Goal: Task Accomplishment & Management: Manage account settings

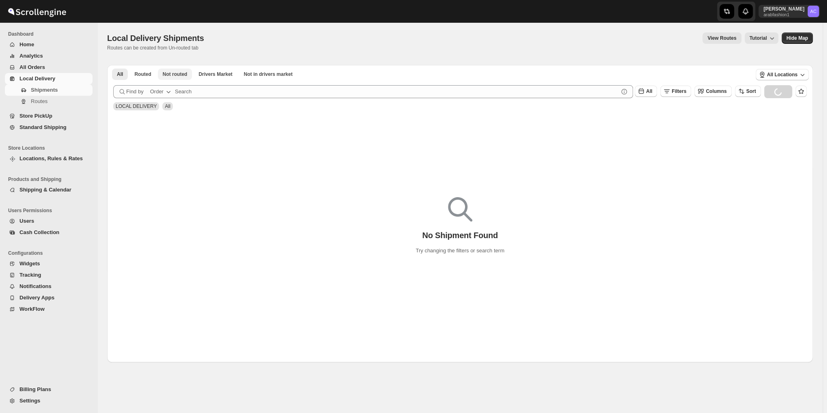
click at [180, 75] on span "Not routed" at bounding box center [175, 74] width 25 height 6
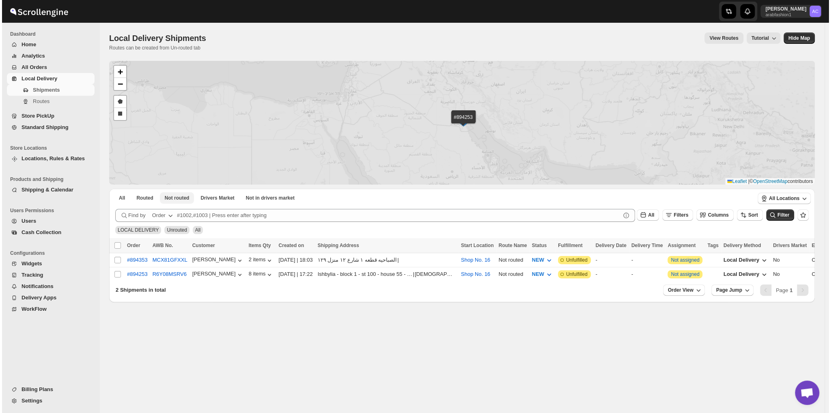
scroll to position [2626, 0]
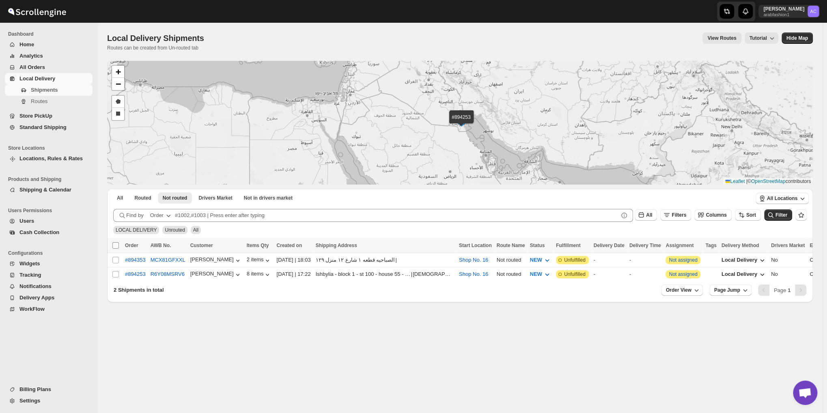
click at [115, 245] on input "Select all shipments" at bounding box center [115, 245] width 6 height 6
checkbox input "true"
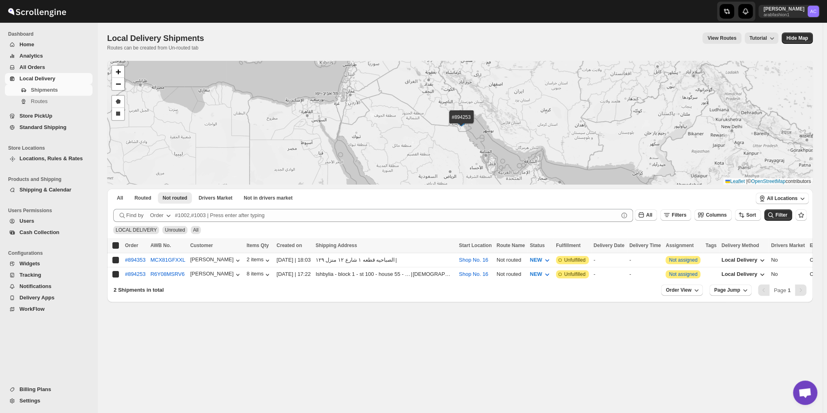
checkbox input "true"
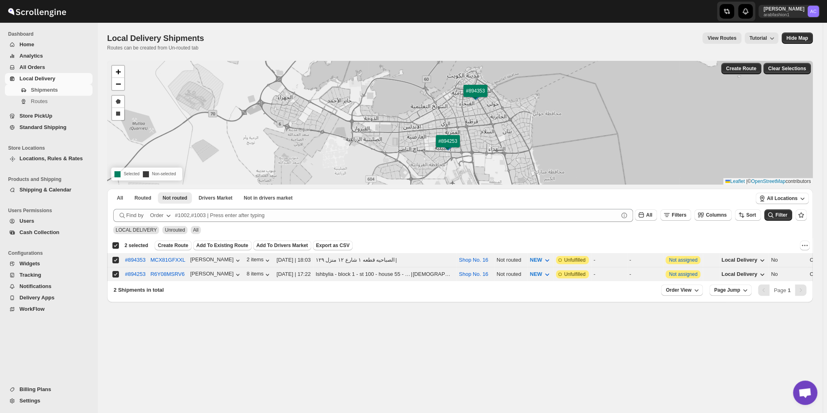
click at [118, 244] on div "Deselect all 2 shipments 2 selected" at bounding box center [130, 245] width 36 height 7
checkbox input "false"
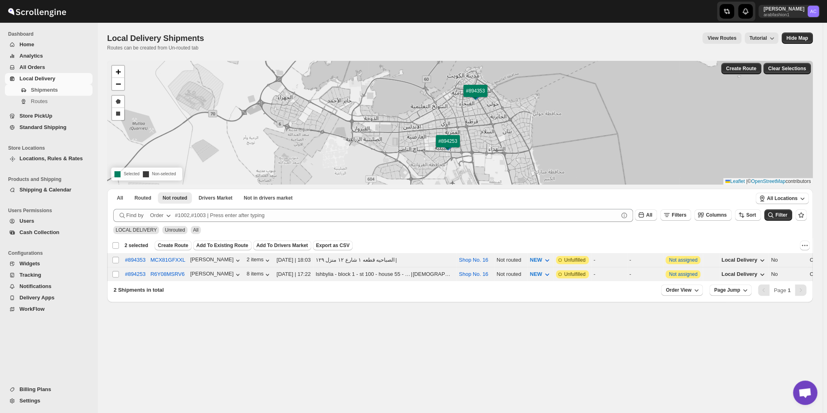
checkbox input "false"
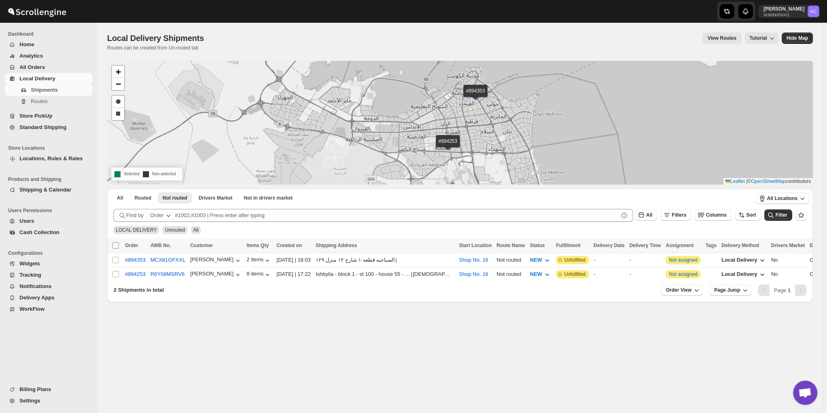
click at [117, 244] on input "Select all shipments" at bounding box center [115, 245] width 6 height 6
checkbox input "true"
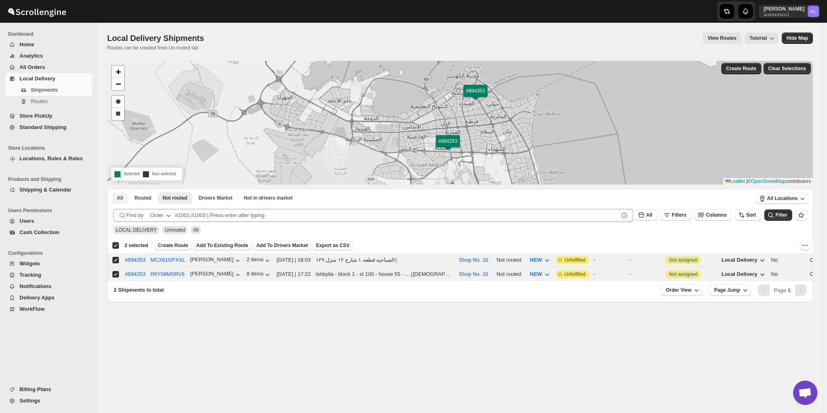
click at [120, 199] on span "All" at bounding box center [120, 198] width 6 height 6
click at [121, 197] on span "All" at bounding box center [120, 198] width 6 height 6
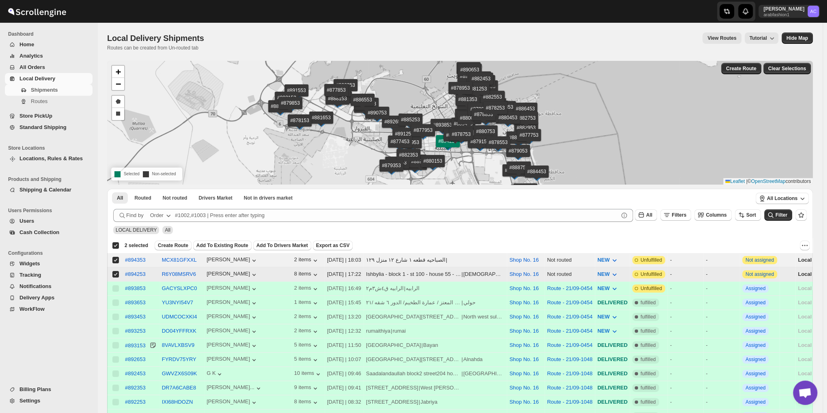
click at [116, 274] on input "Select shipment" at bounding box center [115, 274] width 6 height 6
checkbox input "false"
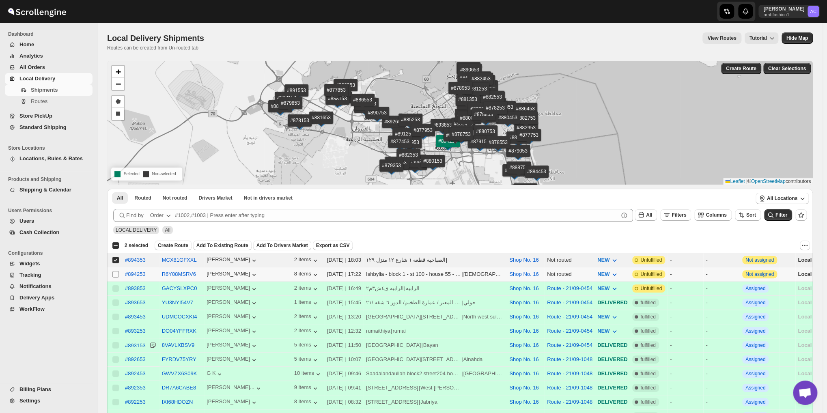
checkbox input "false"
click at [116, 274] on input "Select shipment" at bounding box center [115, 274] width 6 height 6
checkbox input "true"
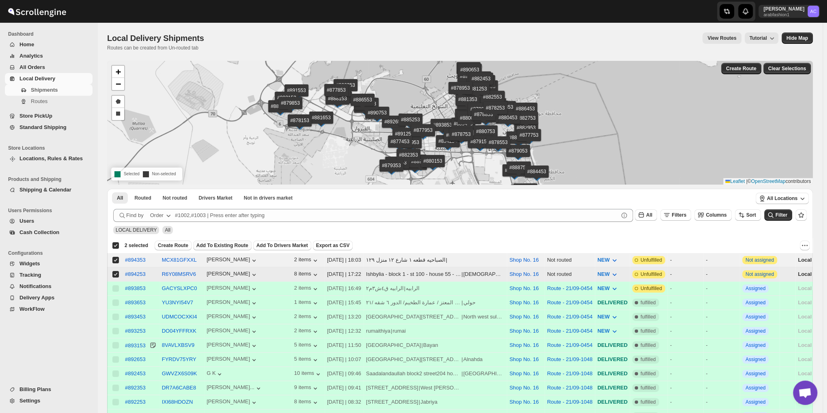
checkbox input "true"
click at [219, 244] on span "Add To Existing Route" at bounding box center [222, 245] width 52 height 6
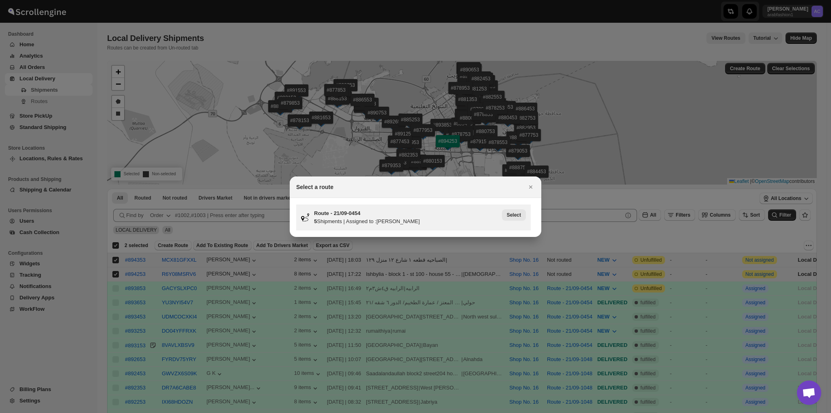
click at [511, 217] on span "Select" at bounding box center [514, 215] width 14 height 6
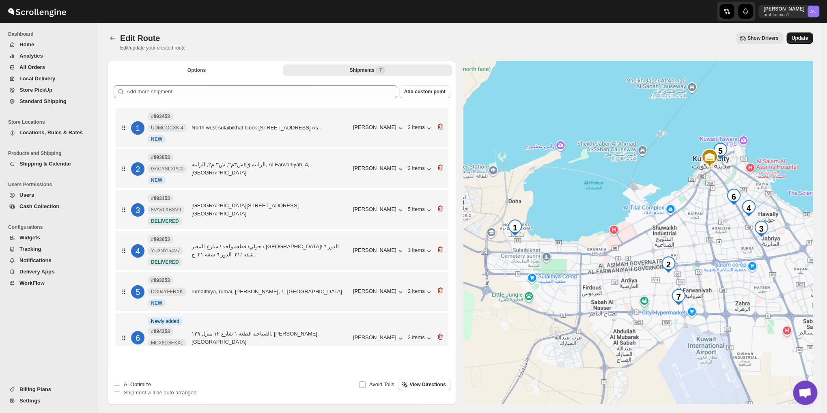
click at [807, 35] on span "Update" at bounding box center [799, 38] width 17 height 6
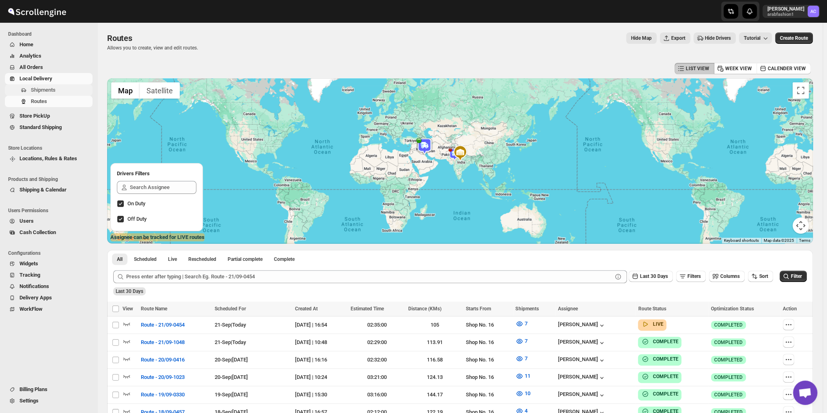
click at [40, 93] on span "Shipments" at bounding box center [43, 90] width 25 height 6
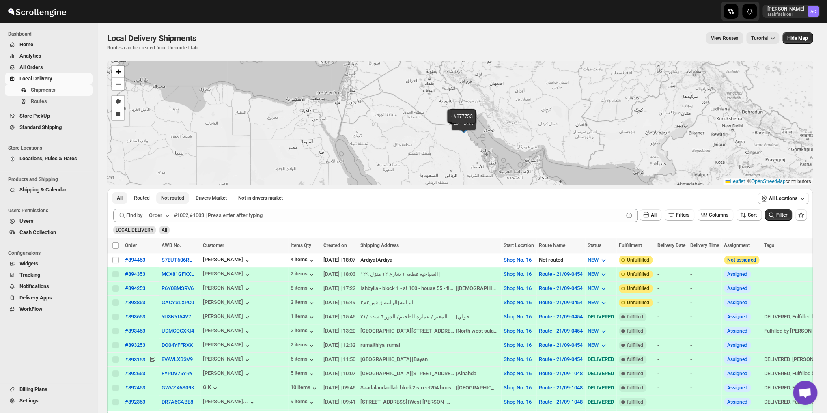
click at [165, 195] on span "Not routed" at bounding box center [172, 198] width 23 height 6
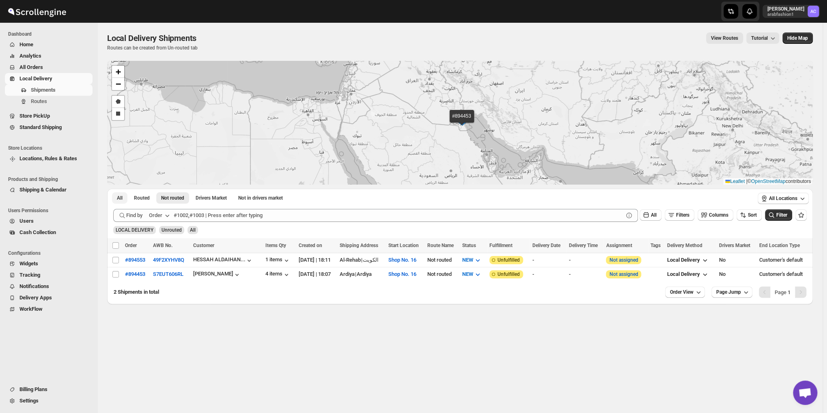
click at [118, 200] on span "All" at bounding box center [120, 198] width 6 height 6
click at [115, 275] on input "Select shipment" at bounding box center [115, 274] width 6 height 6
checkbox input "true"
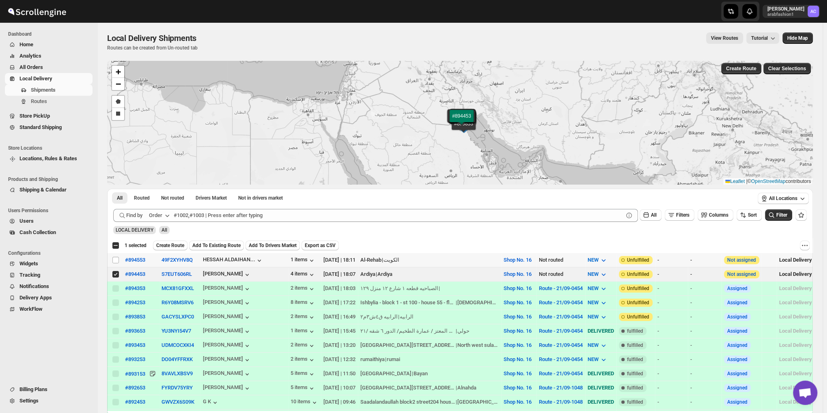
click at [116, 263] on td "Select shipment" at bounding box center [114, 260] width 15 height 14
checkbox input "true"
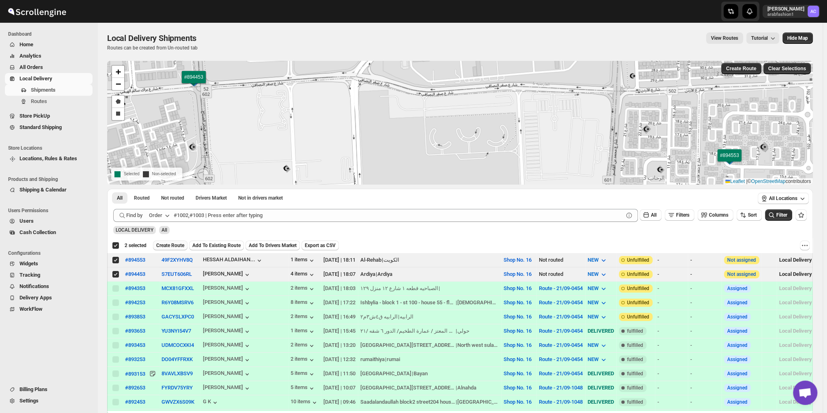
click at [178, 243] on span "Create Route" at bounding box center [170, 245] width 28 height 6
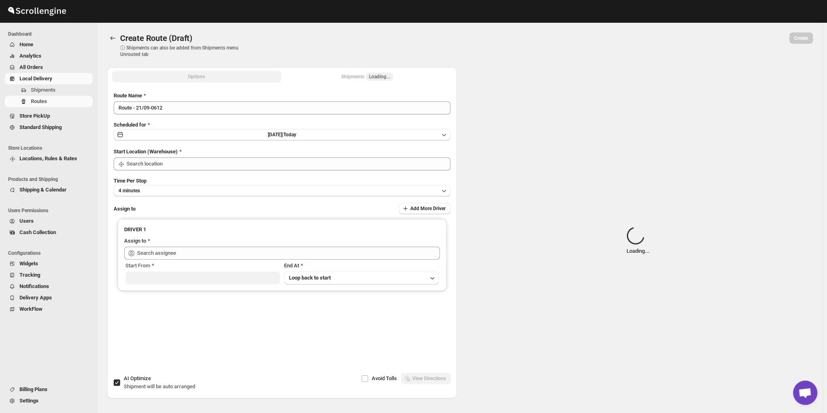
type input "Shop No. 16"
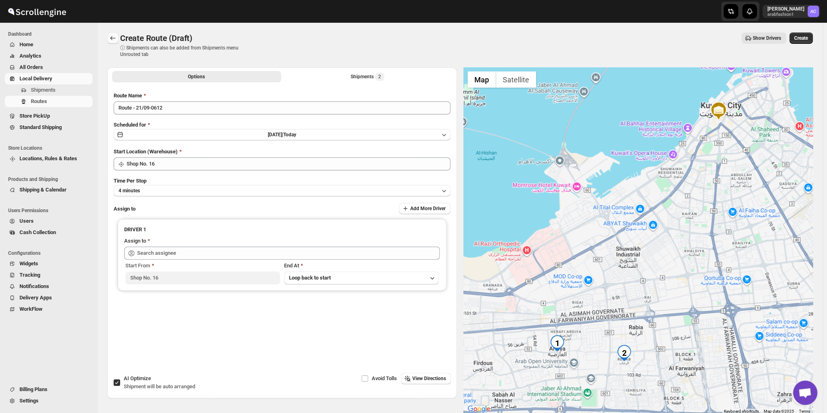
click at [116, 39] on icon "Routes" at bounding box center [113, 38] width 8 height 8
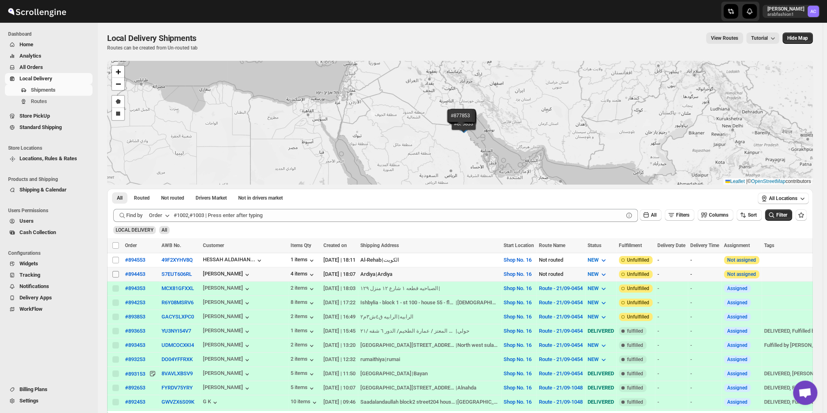
click at [114, 273] on input "Select shipment" at bounding box center [115, 274] width 6 height 6
checkbox input "true"
click at [115, 259] on input "Select shipment" at bounding box center [115, 260] width 6 height 6
checkbox input "true"
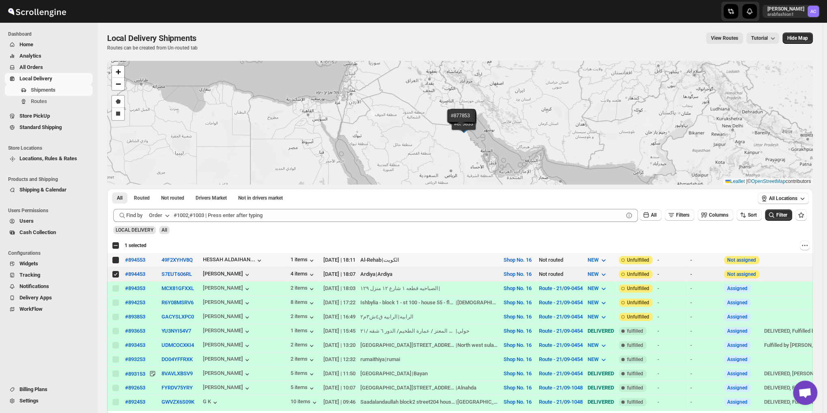
checkbox input "true"
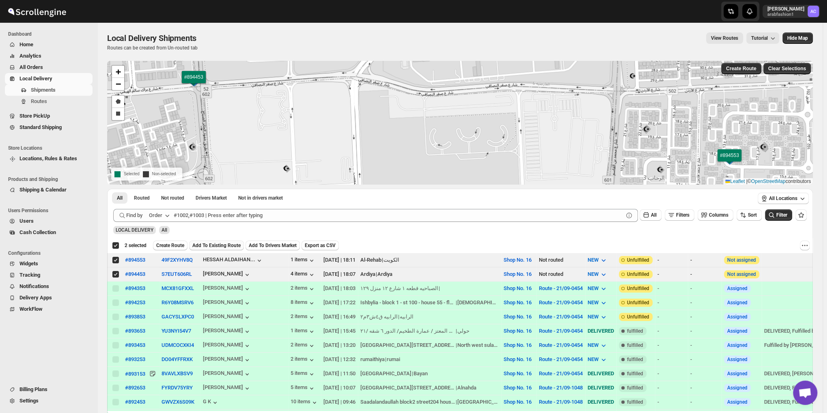
click at [205, 245] on span "Add To Existing Route" at bounding box center [216, 245] width 48 height 6
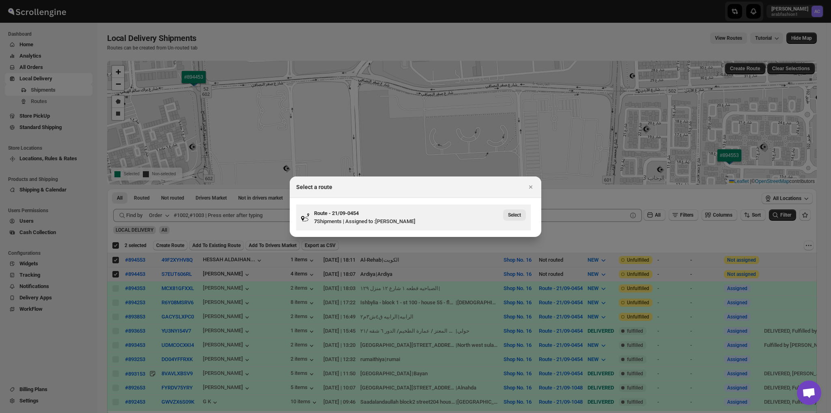
click at [520, 209] on button "Select" at bounding box center [514, 214] width 23 height 11
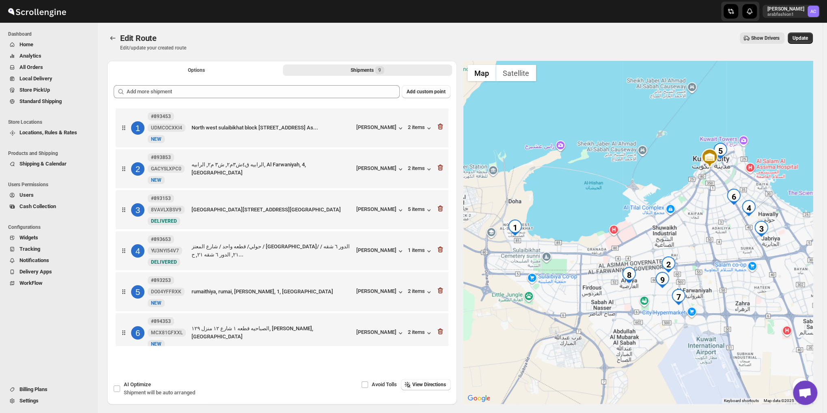
click at [803, 37] on span "Update" at bounding box center [799, 38] width 15 height 6
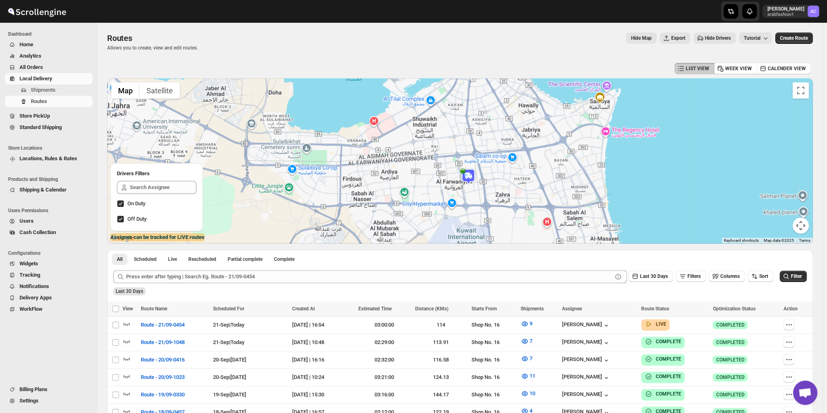
drag, startPoint x: 419, startPoint y: 108, endPoint x: 425, endPoint y: 173, distance: 65.1
click at [425, 173] on div at bounding box center [459, 160] width 705 height 165
click at [163, 326] on span "Route - 21/09-0454" at bounding box center [163, 325] width 44 height 8
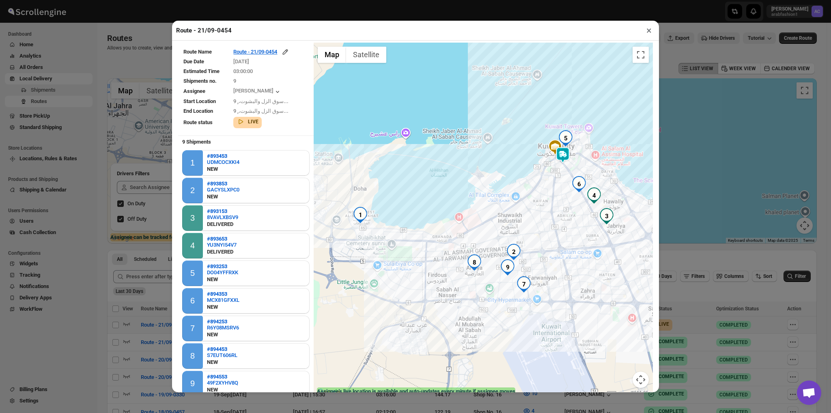
click at [354, 218] on img "1" at bounding box center [360, 215] width 16 height 16
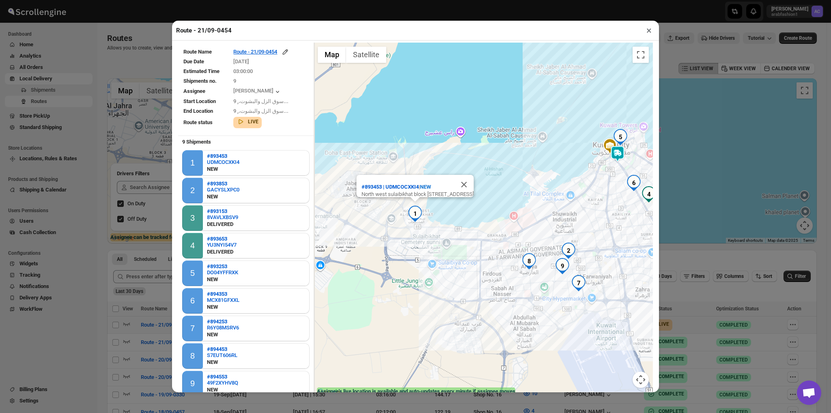
drag, startPoint x: 352, startPoint y: 227, endPoint x: 414, endPoint y: 226, distance: 61.7
click at [414, 226] on div "#893453 | UDMCOCXKI4 | NEW North west sulaibikhat [STREET_ADDRESS]" at bounding box center [483, 220] width 339 height 355
click at [649, 30] on button "×" at bounding box center [649, 30] width 12 height 11
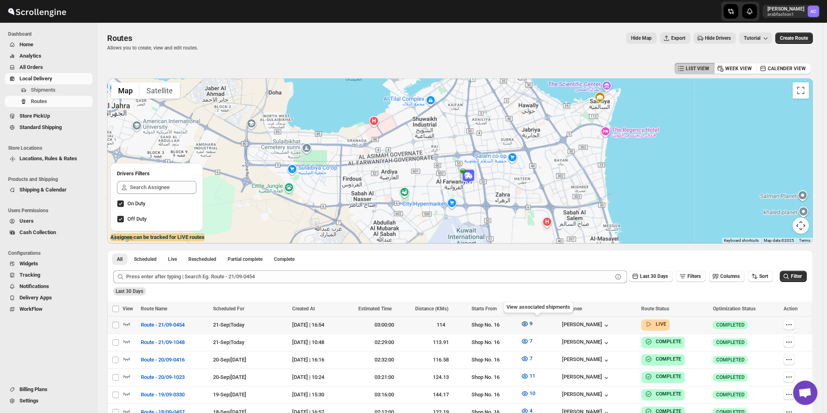
click at [532, 325] on span "9" at bounding box center [530, 323] width 3 height 6
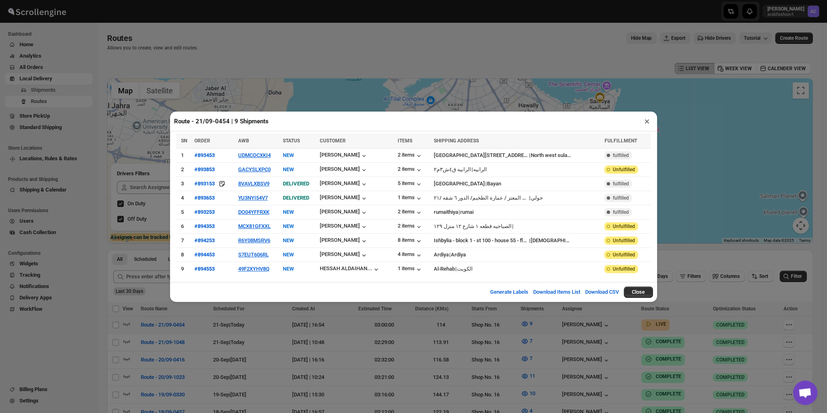
click at [94, 245] on div "Route - 21/09-0454 | 9 Shipments × SN ORDER AWB STATUS CUSTOMER ITEMS SHIPPING …" at bounding box center [413, 206] width 827 height 413
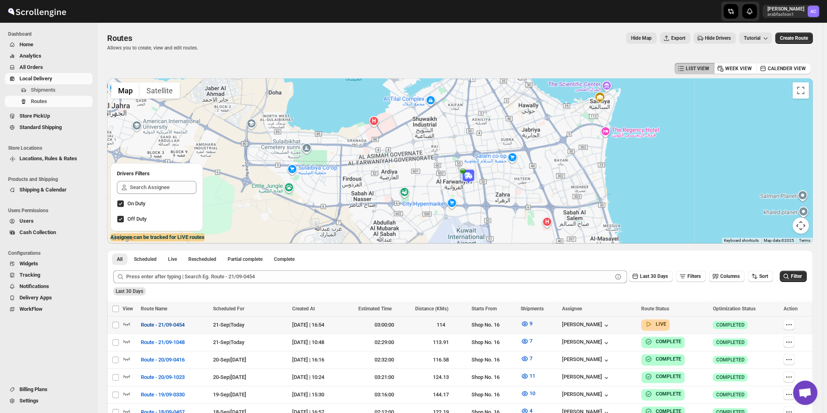
click at [170, 323] on span "Route - 21/09-0454" at bounding box center [163, 325] width 44 height 8
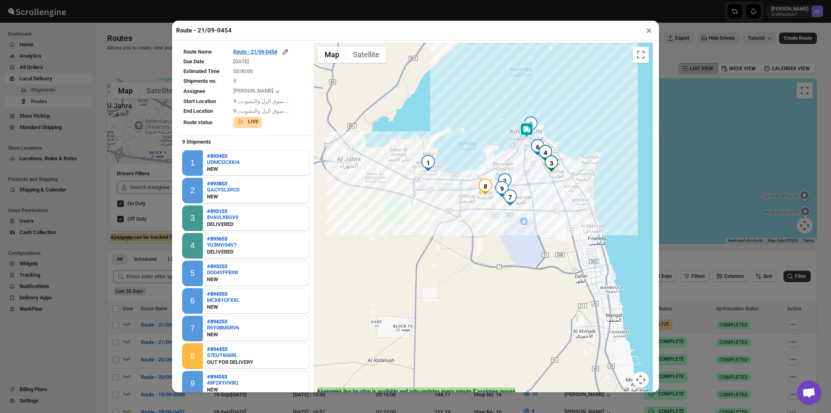
drag, startPoint x: 554, startPoint y: 250, endPoint x: 490, endPoint y: 165, distance: 106.6
click at [490, 165] on div at bounding box center [483, 220] width 339 height 355
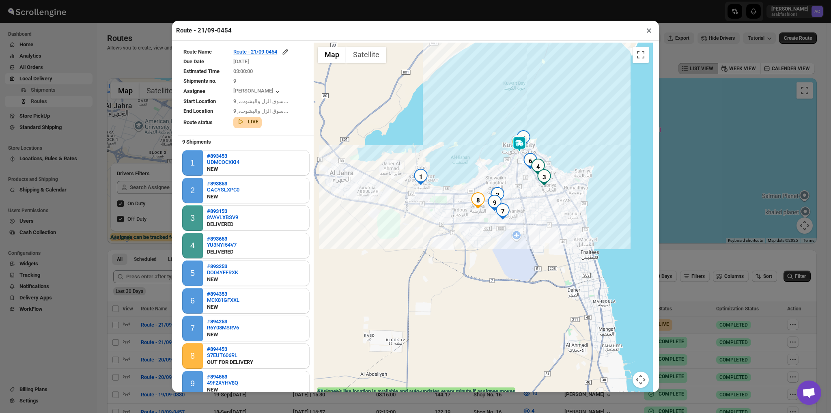
drag, startPoint x: 500, startPoint y: 178, endPoint x: 491, endPoint y: 188, distance: 13.8
click at [491, 188] on img "2" at bounding box center [497, 195] width 16 height 16
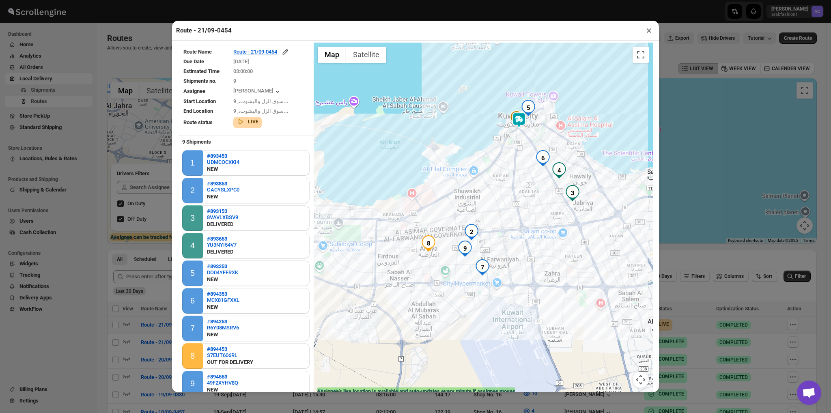
drag, startPoint x: 517, startPoint y: 173, endPoint x: 512, endPoint y: 175, distance: 5.6
click at [512, 175] on div at bounding box center [483, 220] width 339 height 355
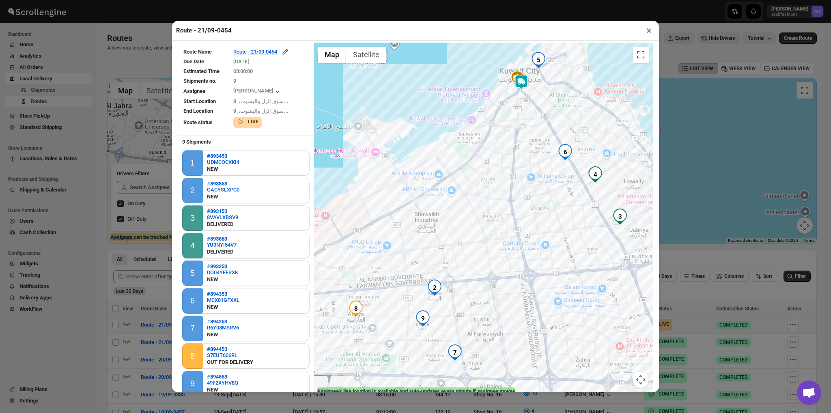
click at [563, 159] on img "6" at bounding box center [565, 152] width 16 height 16
click at [572, 130] on div "الصباحيه قطعه ١ شارع ١٢ منزل ١٢٩, [PERSON_NAME], [GEOGRAPHIC_DATA]" at bounding box center [568, 129] width 122 height 12
click at [462, 163] on div "#894353 | MCX81GFXXL | NEW الصباحيه قطعه ١ شارع ١٢ منزل ١٢٩, [PERSON_NAME], [GE…" at bounding box center [483, 220] width 339 height 355
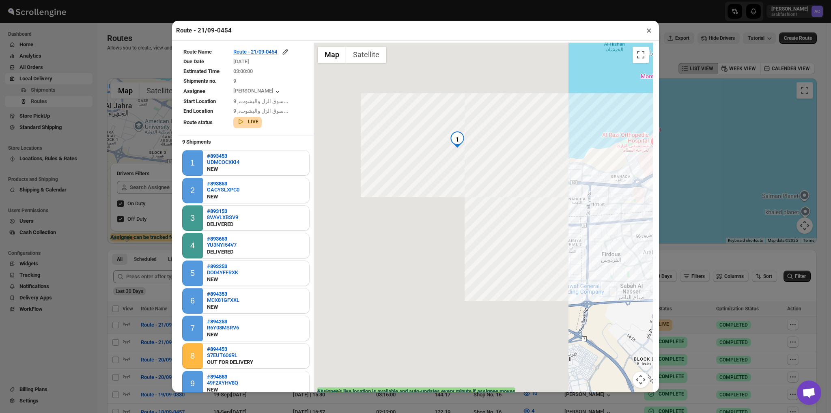
drag, startPoint x: 393, startPoint y: 187, endPoint x: 733, endPoint y: 113, distance: 348.6
click at [754, 105] on div "Route - 21/09-0454 × Route Name Route - 21/09-0454 Due Date [DATE] Estimated Ti…" at bounding box center [415, 206] width 831 height 413
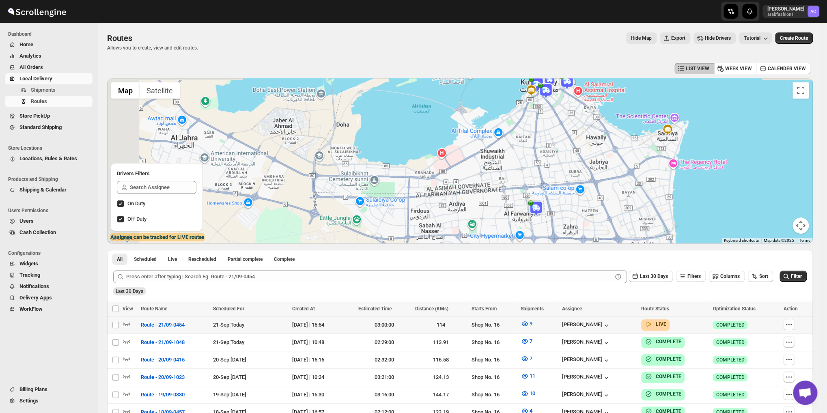
drag, startPoint x: 356, startPoint y: 136, endPoint x: 424, endPoint y: 169, distance: 75.5
click at [424, 169] on div at bounding box center [459, 160] width 705 height 165
click at [142, 323] on span "Route - 21/09-0454" at bounding box center [163, 325] width 44 height 8
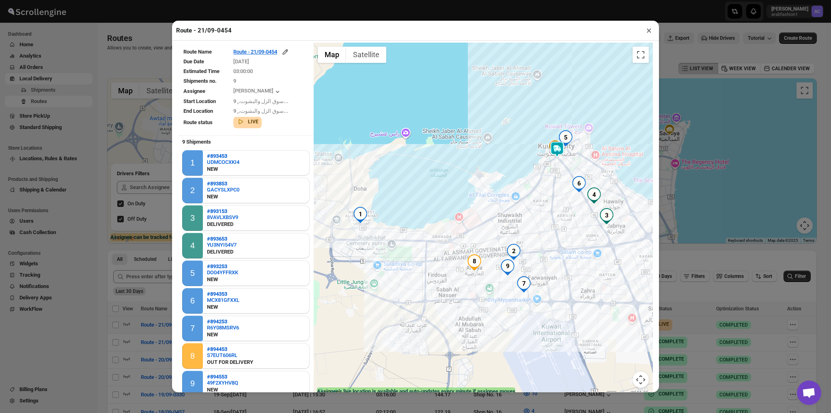
click at [365, 216] on div at bounding box center [483, 220] width 339 height 355
click at [362, 216] on img "1" at bounding box center [360, 215] width 16 height 16
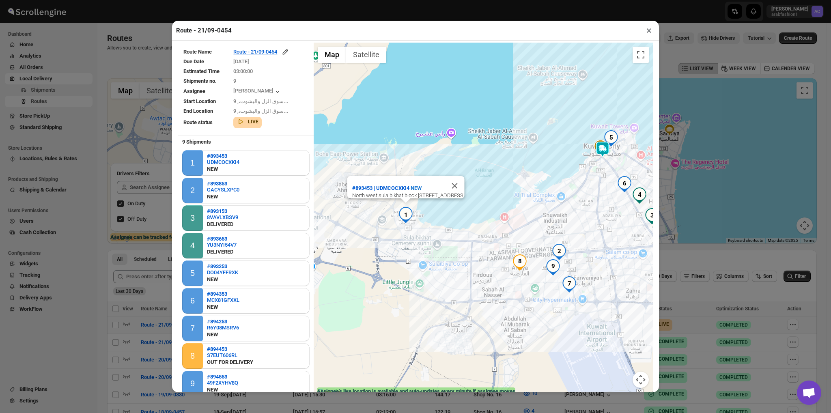
drag, startPoint x: 375, startPoint y: 210, endPoint x: 422, endPoint y: 210, distance: 47.0
click at [422, 210] on div "#893453 | UDMCOCXKI4 | NEW North west sulaibikhat [STREET_ADDRESS]" at bounding box center [483, 220] width 339 height 355
click at [458, 176] on button "Close" at bounding box center [454, 185] width 19 height 19
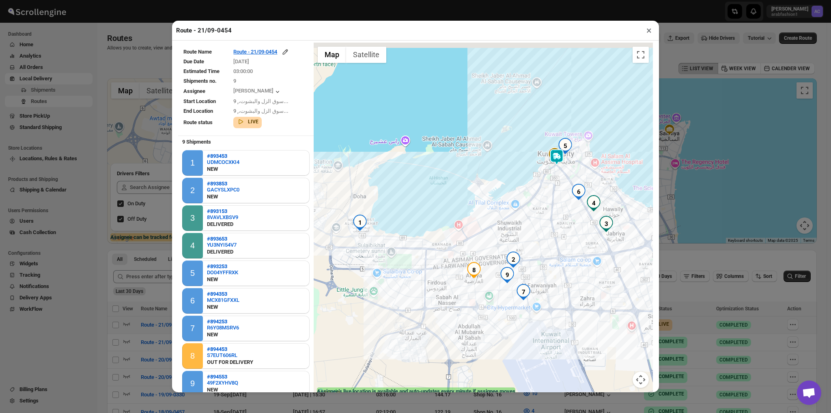
drag, startPoint x: 481, startPoint y: 213, endPoint x: 401, endPoint y: 221, distance: 79.9
click at [401, 221] on div at bounding box center [483, 220] width 339 height 355
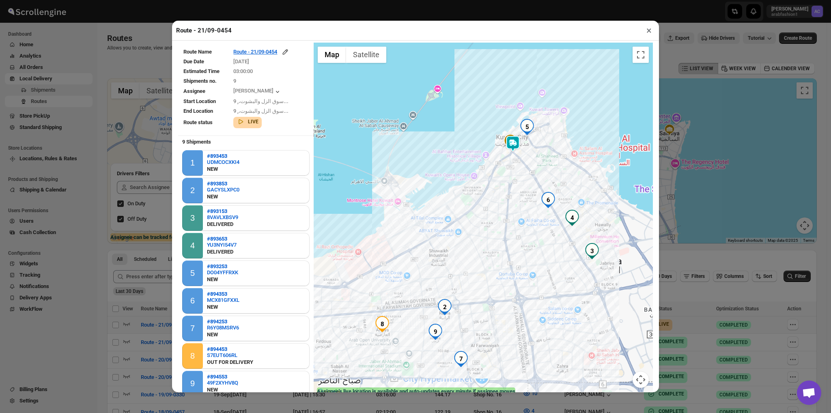
click at [523, 200] on div at bounding box center [483, 220] width 339 height 355
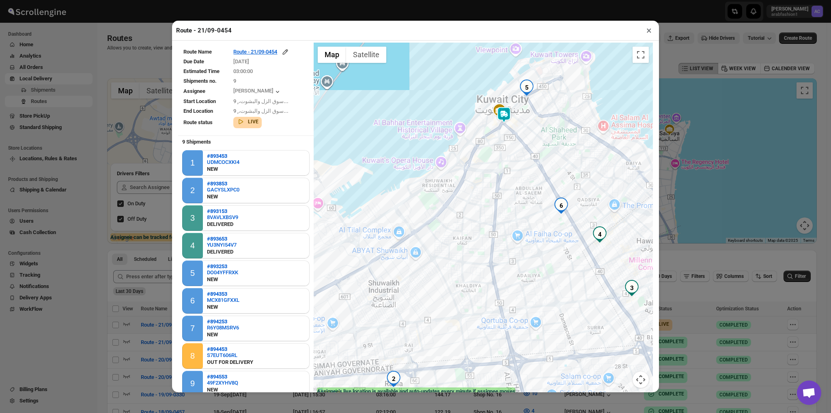
click at [519, 200] on div at bounding box center [483, 220] width 339 height 355
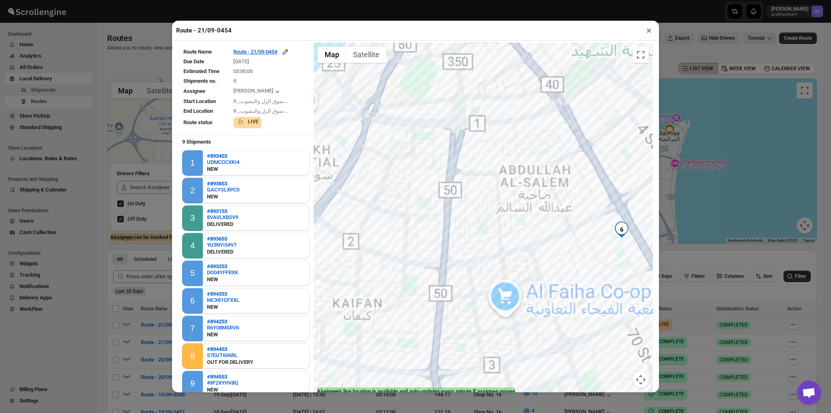
click at [519, 200] on div at bounding box center [483, 220] width 339 height 355
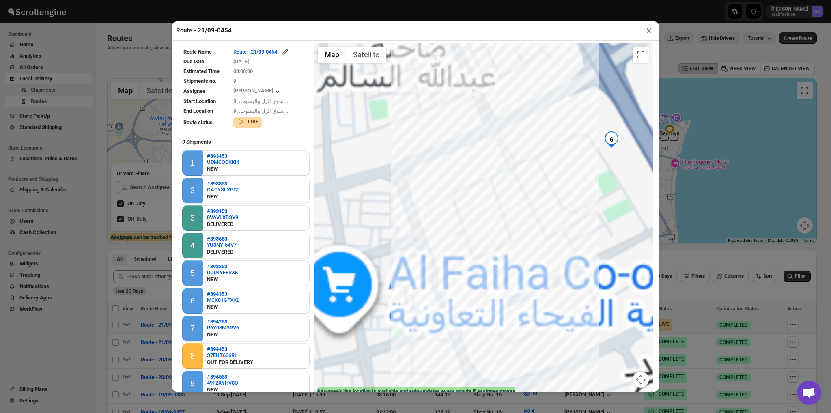
drag, startPoint x: 528, startPoint y: 216, endPoint x: 354, endPoint y: 58, distance: 234.8
click at [355, 58] on div "1 2 3 4 5 6 7 8 9 Map Terrain Satellite Labels Keyboard shortcuts Map Data Map …" at bounding box center [483, 220] width 339 height 355
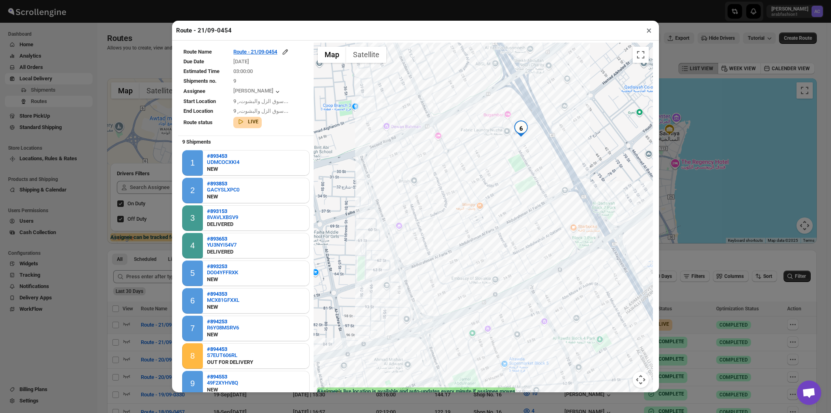
drag, startPoint x: 509, startPoint y: 169, endPoint x: 464, endPoint y: 161, distance: 45.7
click at [464, 161] on div at bounding box center [483, 220] width 339 height 355
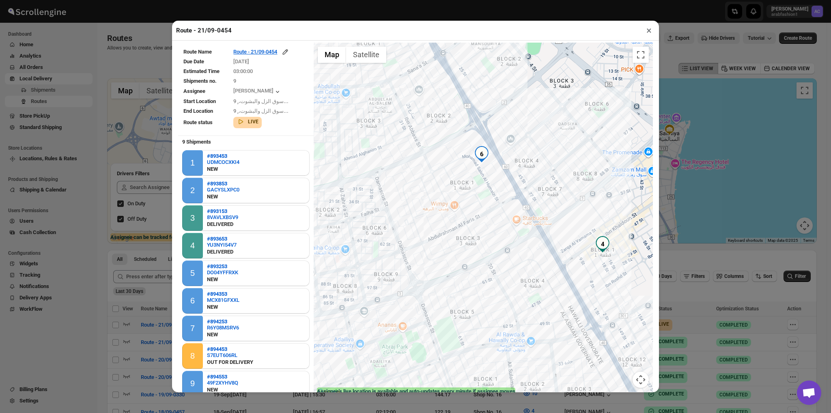
drag, startPoint x: 462, startPoint y: 163, endPoint x: 438, endPoint y: 184, distance: 31.7
click at [438, 184] on div at bounding box center [483, 220] width 339 height 355
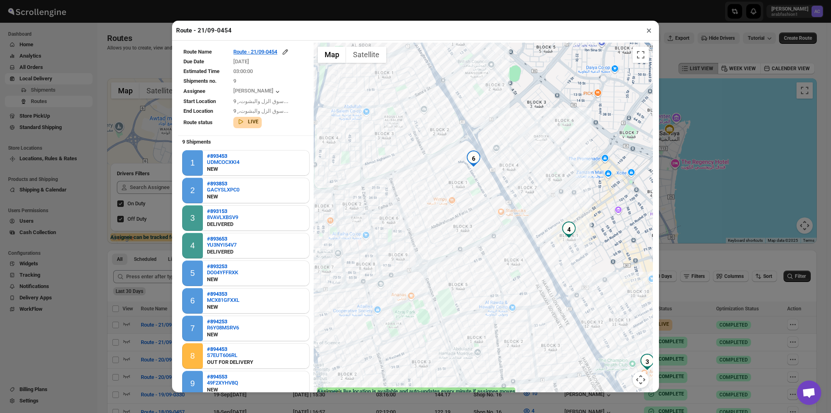
click at [438, 184] on div at bounding box center [483, 220] width 339 height 355
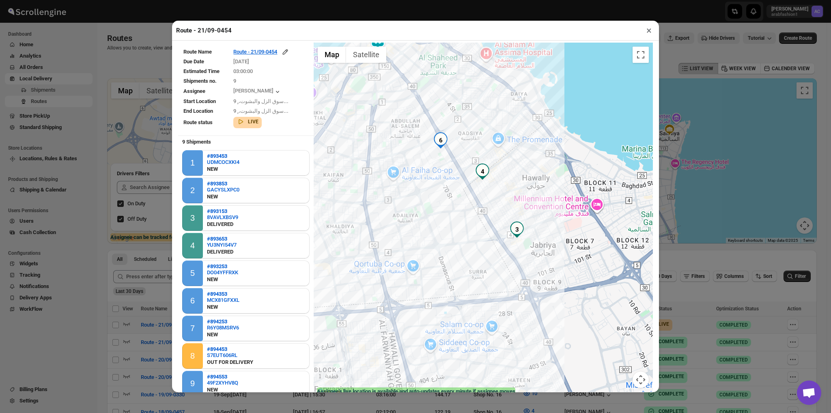
drag, startPoint x: 444, startPoint y: 215, endPoint x: 414, endPoint y: 177, distance: 48.2
click at [414, 168] on div at bounding box center [483, 220] width 339 height 355
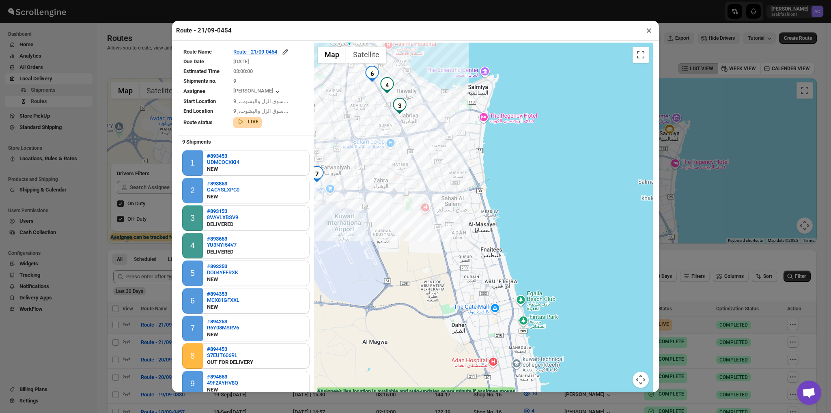
drag, startPoint x: 466, startPoint y: 261, endPoint x: 407, endPoint y: 170, distance: 108.2
click at [407, 170] on div at bounding box center [483, 220] width 339 height 355
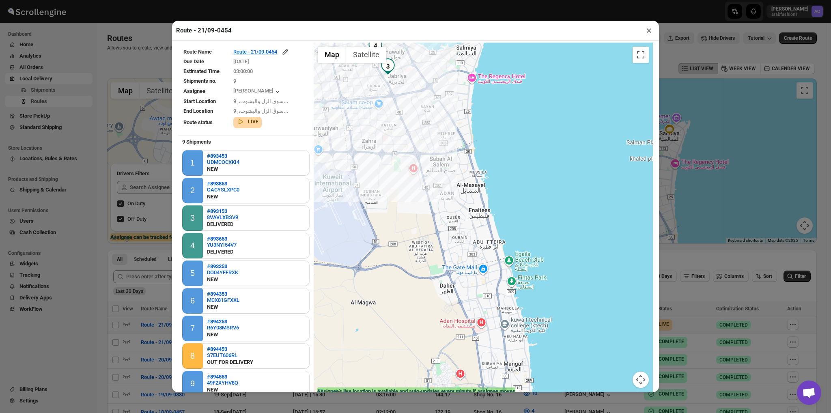
drag, startPoint x: 435, startPoint y: 252, endPoint x: 422, endPoint y: 206, distance: 47.6
click at [422, 206] on div at bounding box center [483, 220] width 339 height 355
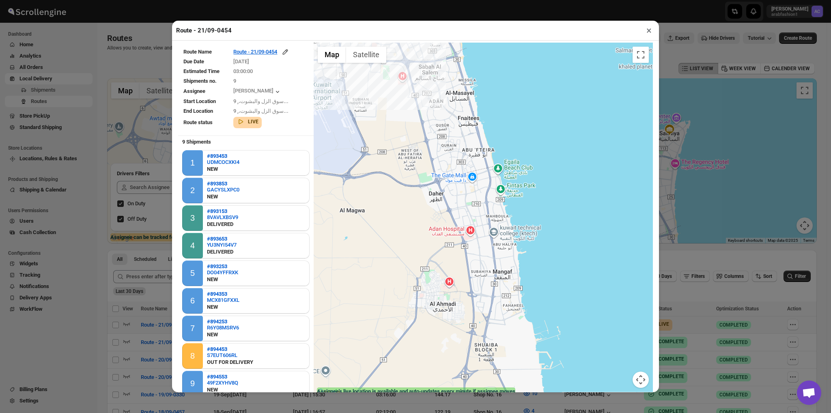
drag, startPoint x: 450, startPoint y: 281, endPoint x: 440, endPoint y: 185, distance: 96.2
click at [440, 185] on div at bounding box center [483, 220] width 339 height 355
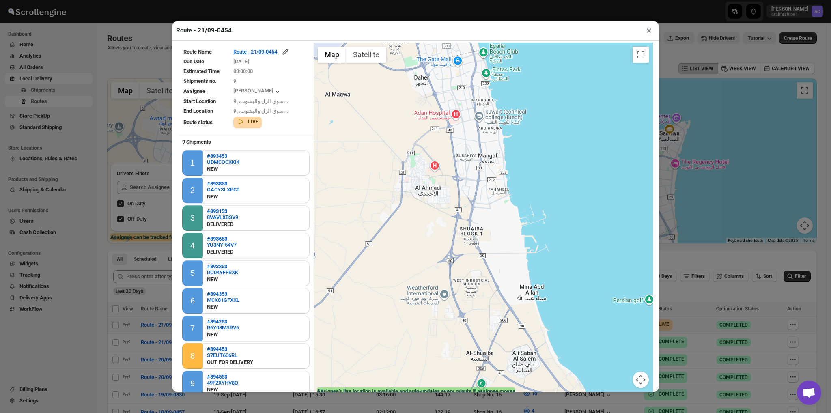
drag, startPoint x: 445, startPoint y: 268, endPoint x: 430, endPoint y: 148, distance: 120.5
click at [430, 148] on div at bounding box center [483, 220] width 339 height 355
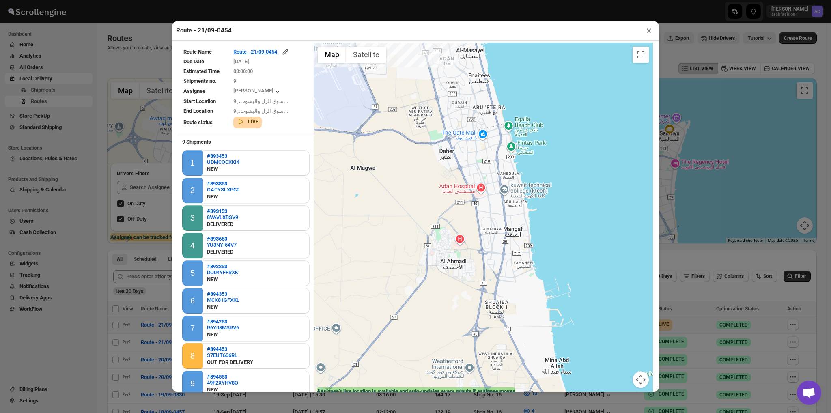
drag, startPoint x: 454, startPoint y: 260, endPoint x: 479, endPoint y: 333, distance: 76.8
click at [479, 333] on div at bounding box center [483, 220] width 339 height 355
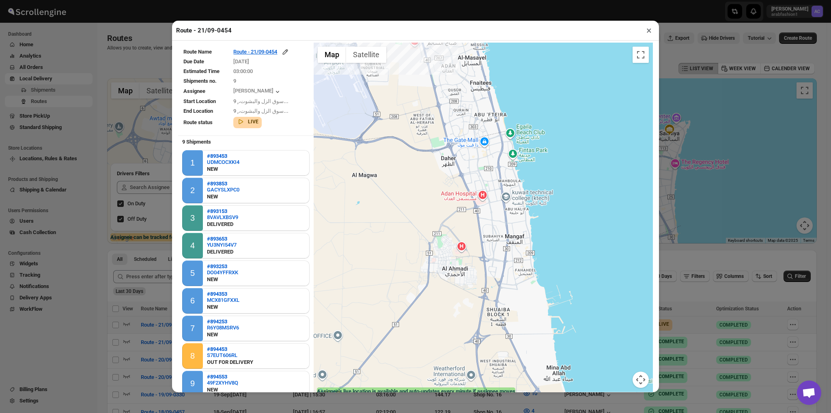
drag, startPoint x: 475, startPoint y: 222, endPoint x: 475, endPoint y: 226, distance: 4.5
click at [475, 226] on div at bounding box center [483, 220] width 339 height 355
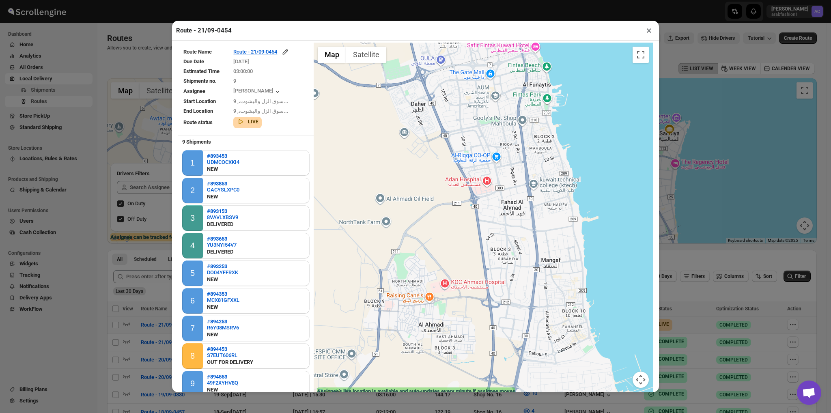
drag, startPoint x: 475, startPoint y: 226, endPoint x: 476, endPoint y: 236, distance: 10.2
click at [476, 236] on div at bounding box center [483, 220] width 339 height 355
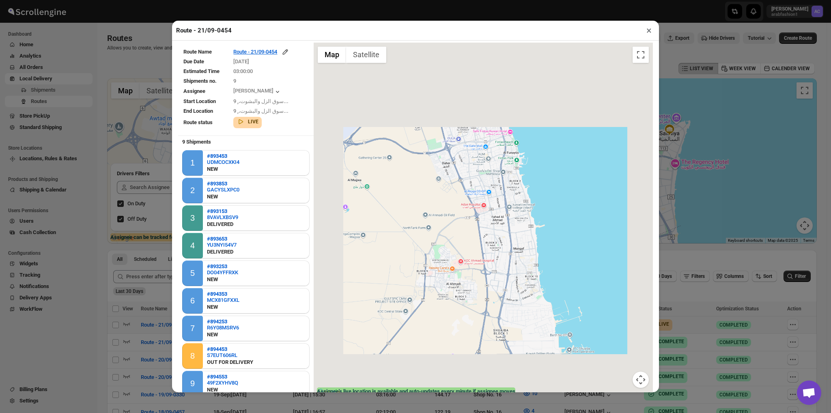
click at [476, 236] on div at bounding box center [483, 220] width 339 height 355
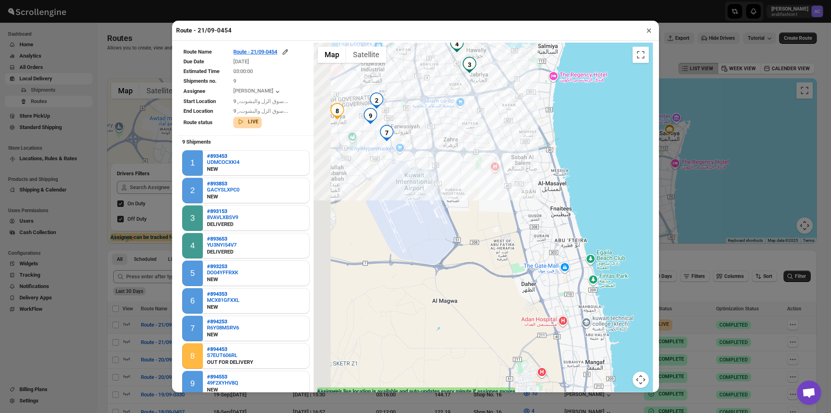
drag, startPoint x: 476, startPoint y: 236, endPoint x: 593, endPoint y: 369, distance: 177.0
click at [593, 374] on div at bounding box center [483, 220] width 339 height 355
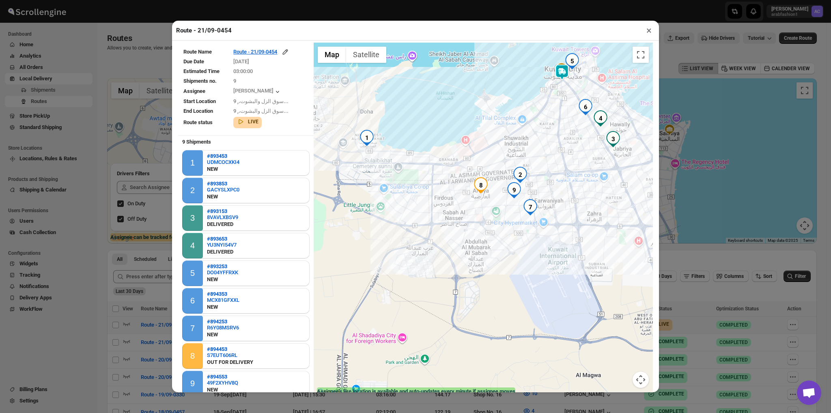
drag, startPoint x: 469, startPoint y: 272, endPoint x: 590, endPoint y: 337, distance: 137.2
click at [590, 337] on div at bounding box center [483, 220] width 339 height 355
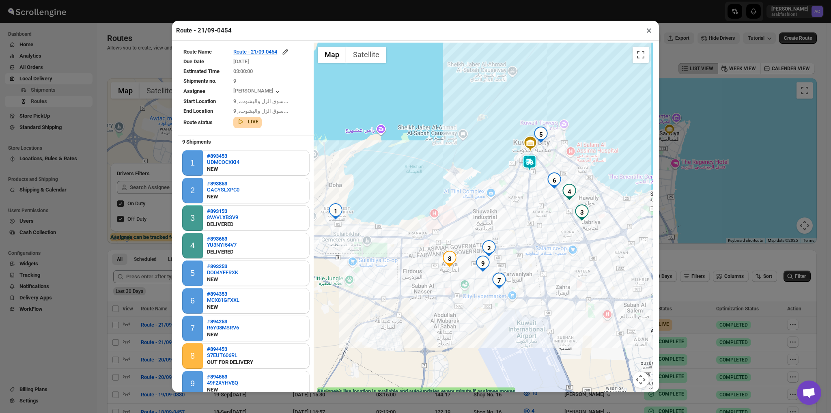
drag, startPoint x: 518, startPoint y: 245, endPoint x: 567, endPoint y: 166, distance: 93.2
click at [567, 166] on div at bounding box center [483, 220] width 339 height 355
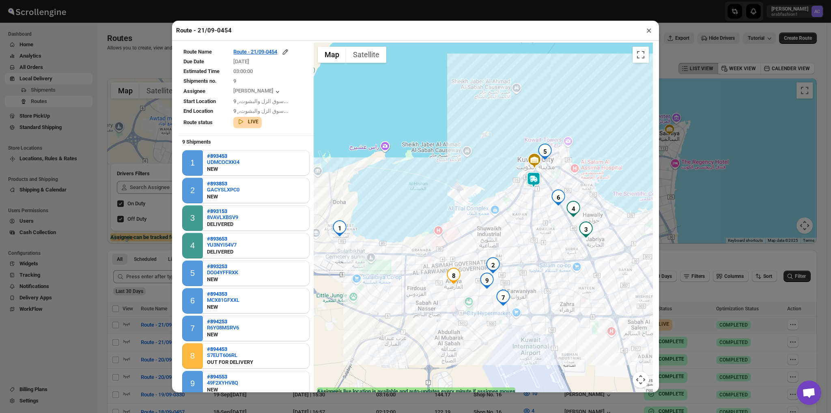
drag, startPoint x: 465, startPoint y: 191, endPoint x: 466, endPoint y: 198, distance: 7.7
click at [466, 198] on div at bounding box center [483, 220] width 339 height 355
click at [526, 183] on img at bounding box center [533, 180] width 16 height 16
click at [530, 180] on img at bounding box center [533, 180] width 16 height 16
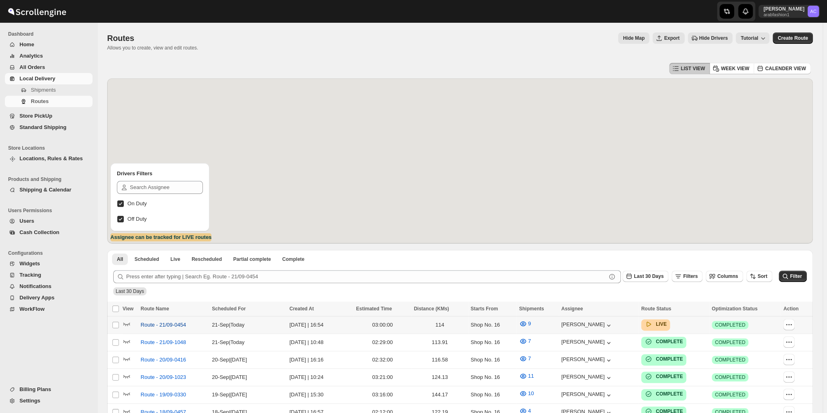
click at [168, 328] on span "Route - 21/09-0454" at bounding box center [162, 325] width 45 height 8
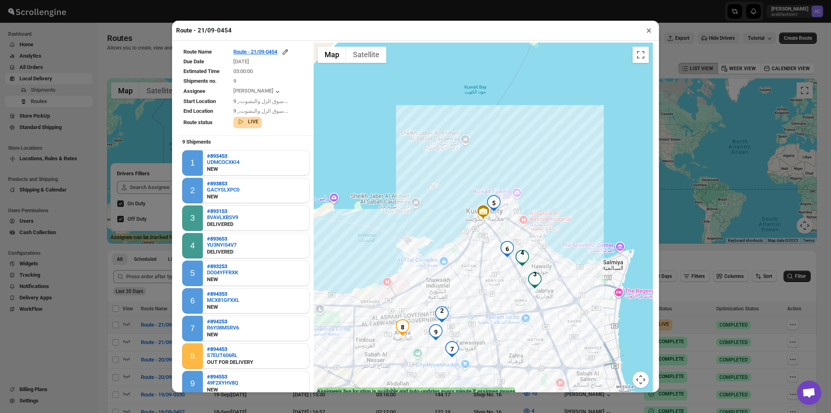
scroll to position [1, 0]
click at [401, 335] on img "8" at bounding box center [402, 327] width 16 height 16
click at [491, 284] on div "#894453 | S7EUT606RL | OUT FOR DELIVERY Ardiya, Block 11 street 3 jadda 2 house…" at bounding box center [483, 220] width 339 height 355
click at [456, 291] on button "Close" at bounding box center [445, 297] width 19 height 19
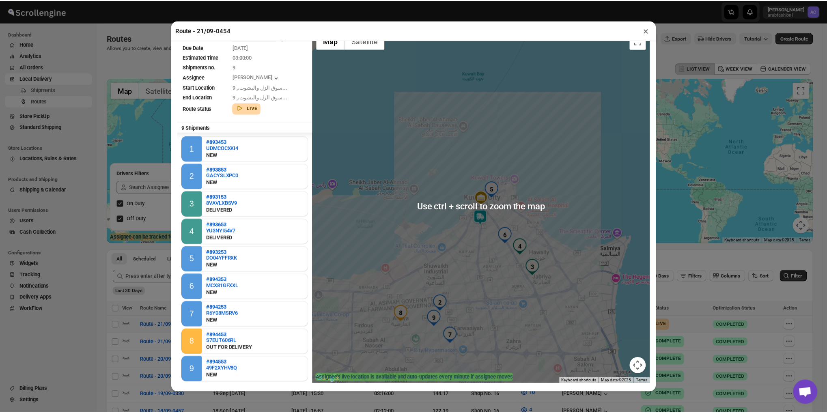
scroll to position [15, 0]
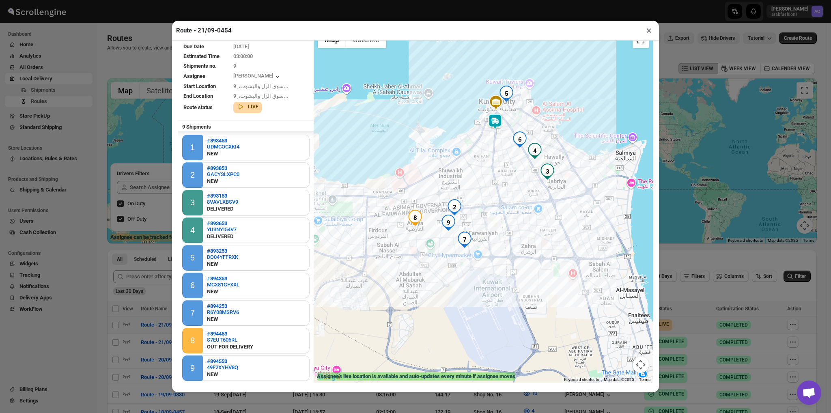
drag, startPoint x: 448, startPoint y: 292, endPoint x: 460, endPoint y: 194, distance: 99.4
click at [460, 194] on div at bounding box center [483, 205] width 339 height 355
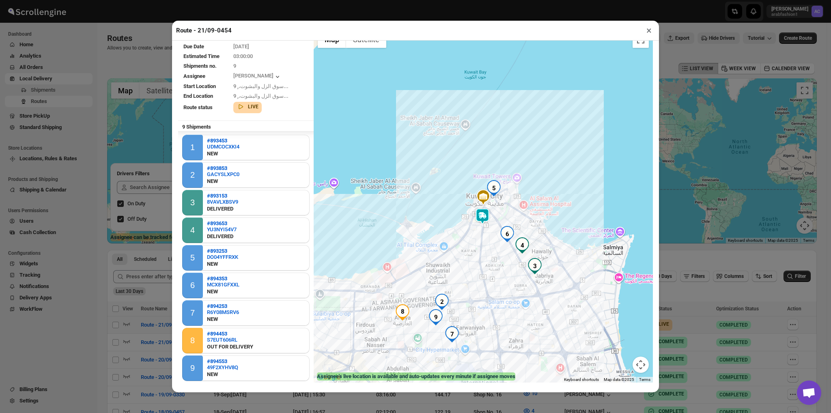
click at [438, 303] on img "2" at bounding box center [442, 302] width 16 height 16
click at [433, 319] on img "9" at bounding box center [435, 317] width 16 height 16
click at [448, 331] on img "7" at bounding box center [452, 334] width 16 height 16
click at [412, 337] on div "#893853 | GACYSLXPC0 | NEW الرابيه ق٤ش٣م٢, ش٣ م٢, الرابيه, Al Farwaniyah, 4, Ku…" at bounding box center [483, 205] width 339 height 355
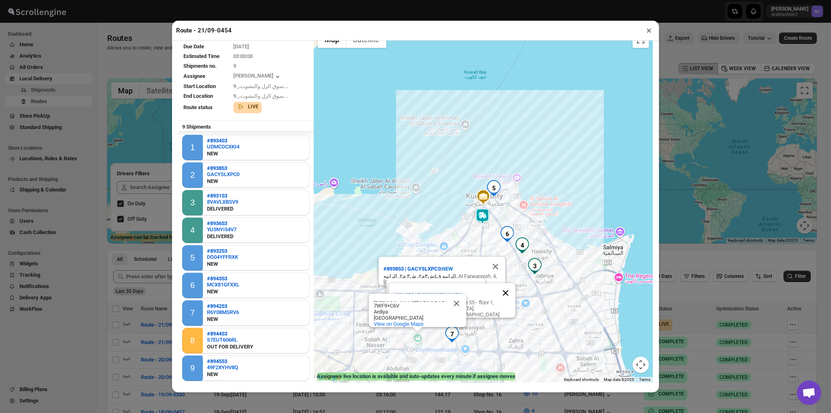
click at [503, 294] on button "Close" at bounding box center [505, 292] width 19 height 19
click at [485, 278] on button "Close" at bounding box center [475, 287] width 19 height 19
click at [491, 265] on button "Close" at bounding box center [494, 266] width 19 height 19
click at [453, 297] on button "Close" at bounding box center [456, 303] width 19 height 19
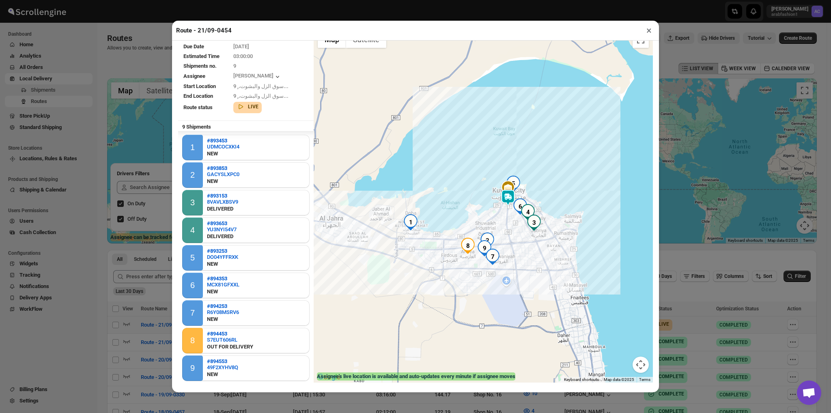
drag, startPoint x: 405, startPoint y: 274, endPoint x: 467, endPoint y: 231, distance: 76.1
click at [467, 231] on div at bounding box center [483, 205] width 339 height 355
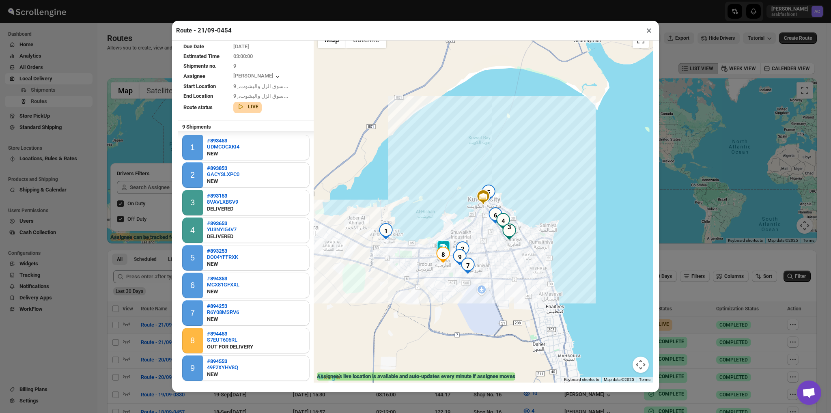
click at [380, 235] on img "1" at bounding box center [386, 231] width 16 height 16
click at [640, 37] on div "Route - 21/09-0454 ×" at bounding box center [415, 31] width 487 height 20
click at [644, 35] on button "×" at bounding box center [649, 30] width 12 height 11
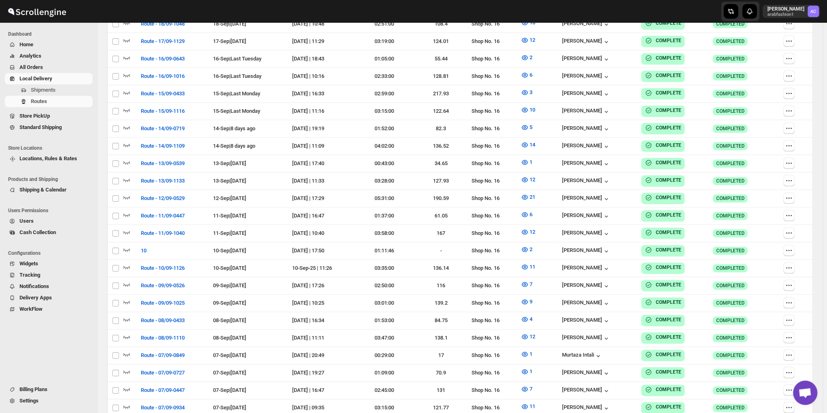
scroll to position [0, 0]
